Goal: Task Accomplishment & Management: Manage account settings

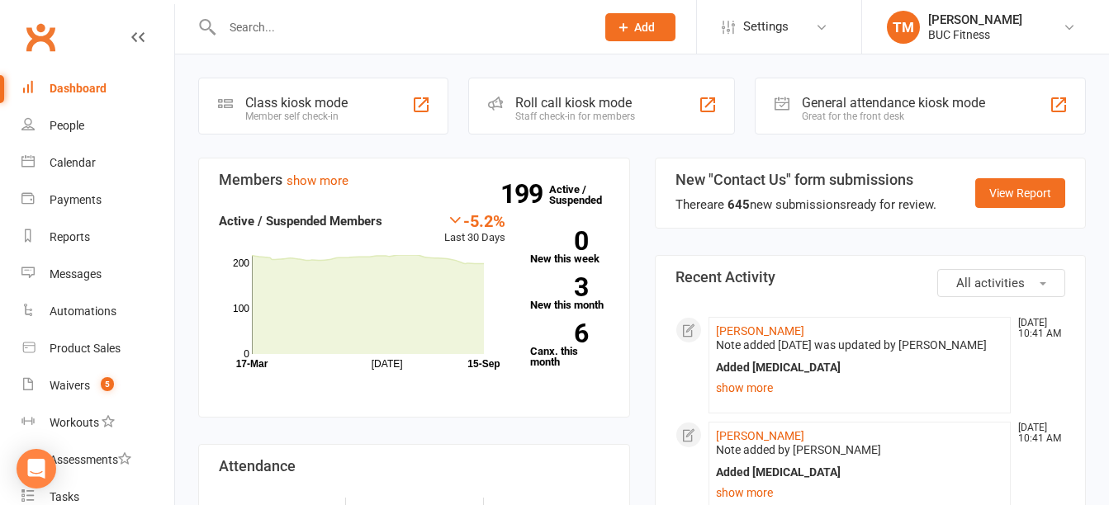
click at [313, 31] on input "text" at bounding box center [400, 27] width 367 height 23
click at [365, 39] on div at bounding box center [391, 27] width 386 height 54
click at [380, 25] on input "text" at bounding box center [400, 27] width 367 height 23
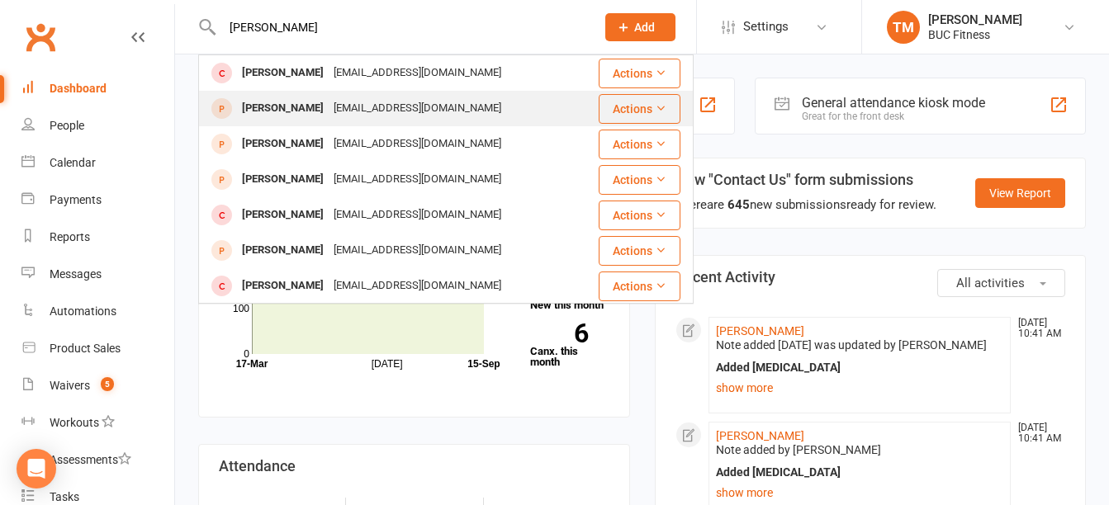
type input "[PERSON_NAME]"
click at [357, 102] on div "[EMAIL_ADDRESS][DOMAIN_NAME]" at bounding box center [418, 109] width 178 height 24
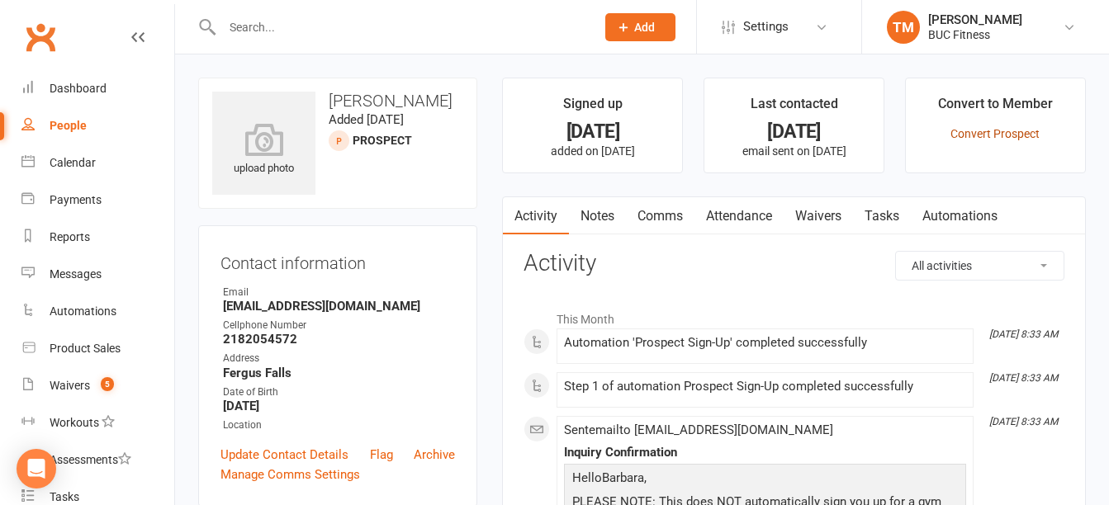
click at [1007, 139] on link "Convert Prospect" at bounding box center [994, 133] width 89 height 13
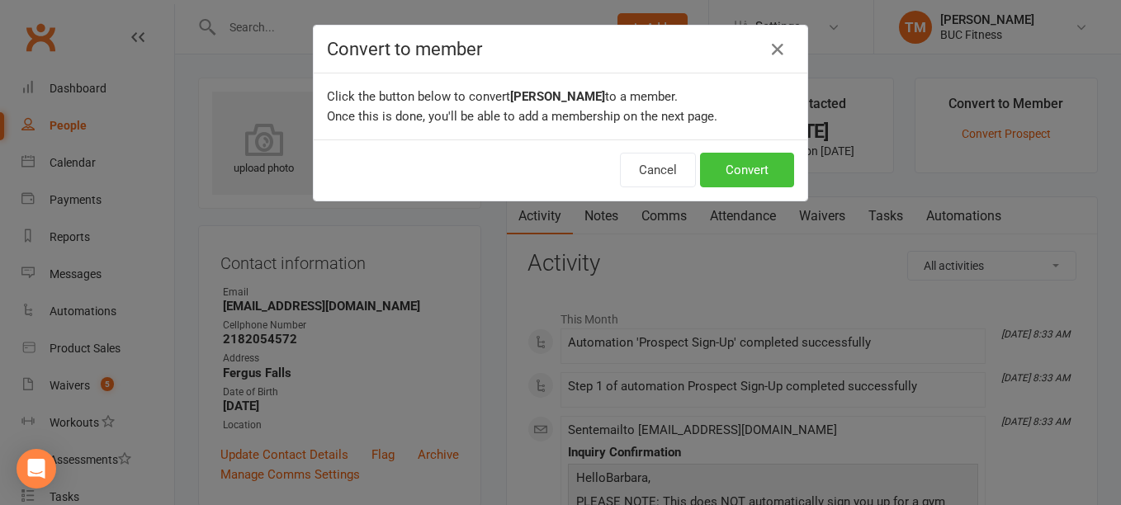
click at [736, 175] on button "Convert" at bounding box center [747, 170] width 94 height 35
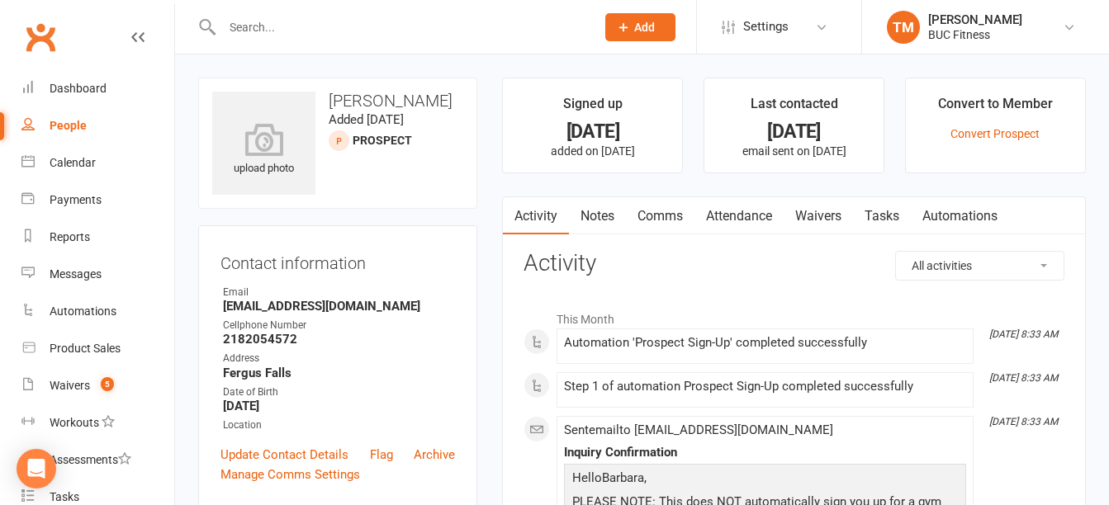
click at [604, 216] on link "Notes" at bounding box center [597, 216] width 57 height 38
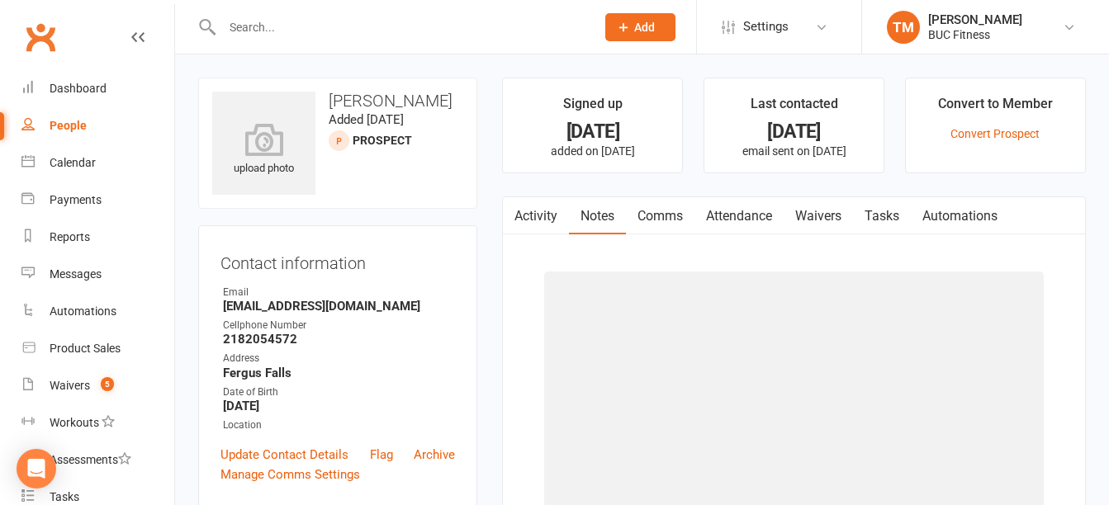
click at [590, 220] on link "Notes" at bounding box center [597, 216] width 57 height 38
click at [394, 386] on div "Date of Birth" at bounding box center [339, 393] width 232 height 16
click at [263, 492] on div "Contact information Owner Email [EMAIL_ADDRESS][DOMAIN_NAME] Cellphone Number […" at bounding box center [337, 366] width 279 height 282
click at [1070, 197] on button "button" at bounding box center [1074, 215] width 21 height 37
